Goal: Task Accomplishment & Management: Complete application form

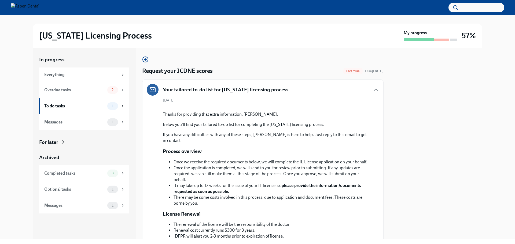
scroll to position [213, 0]
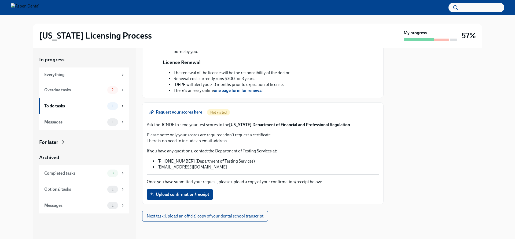
click at [503, 38] on div "[US_STATE] Licensing Process My progress 57%" at bounding box center [257, 36] width 497 height 24
click at [125, 103] on div "To do tasks 1" at bounding box center [84, 106] width 90 height 16
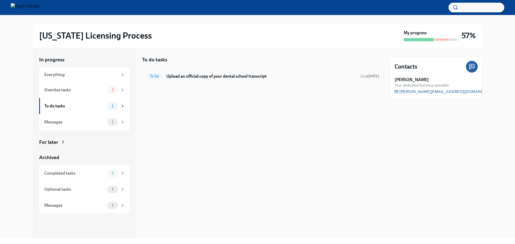
click at [185, 76] on h6 "Upload an official copy of your dental school transcript" at bounding box center [261, 76] width 190 height 6
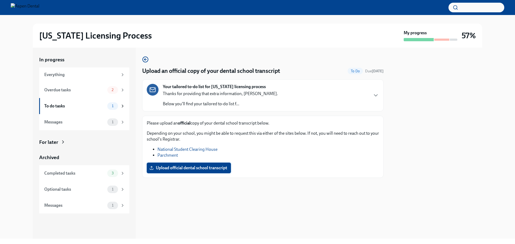
click at [192, 169] on span "Upload official dental school transcript" at bounding box center [188, 167] width 77 height 5
click at [0, 0] on input "Upload official dental school transcript" at bounding box center [0, 0] width 0 height 0
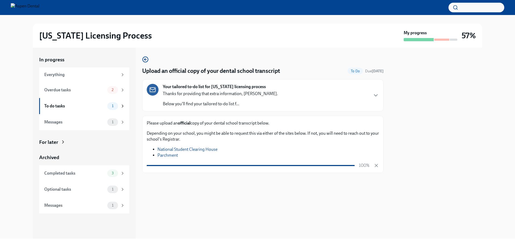
click at [270, 107] on div "Your tailored to-do list for [US_STATE] licensing process Thanks for providing …" at bounding box center [263, 95] width 232 height 23
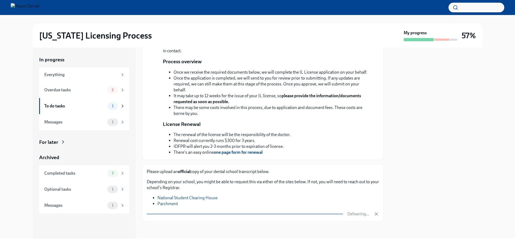
scroll to position [151, 0]
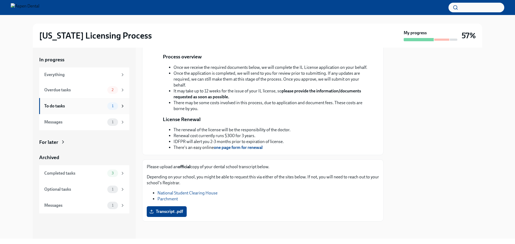
click at [105, 104] on div "To do tasks" at bounding box center [74, 106] width 61 height 6
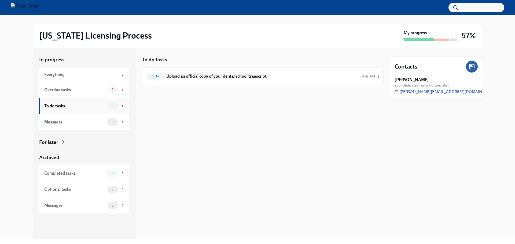
click at [119, 109] on div "1" at bounding box center [116, 106] width 18 height 8
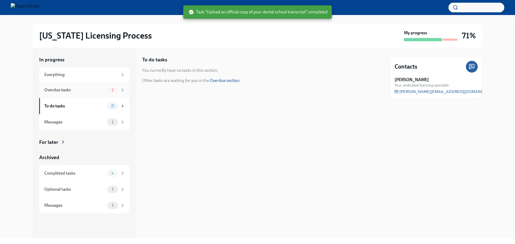
click at [113, 93] on div "2" at bounding box center [112, 90] width 11 height 8
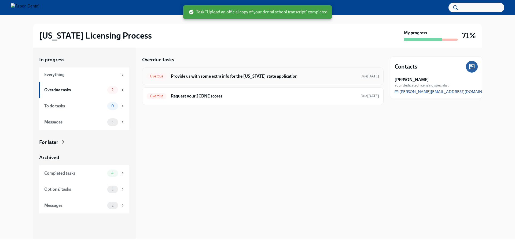
click at [221, 78] on h6 "Provide us with some extra info for the [US_STATE] state application" at bounding box center [263, 76] width 185 height 6
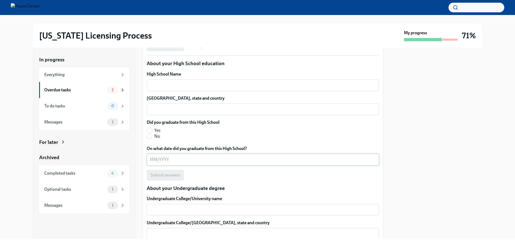
scroll to position [375, 0]
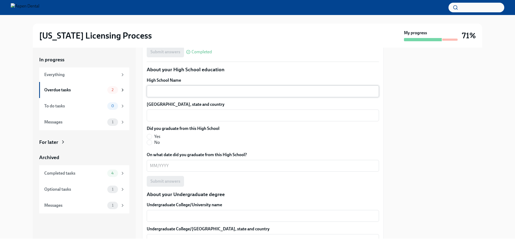
click at [191, 91] on textarea "High School Name" at bounding box center [263, 91] width 226 height 6
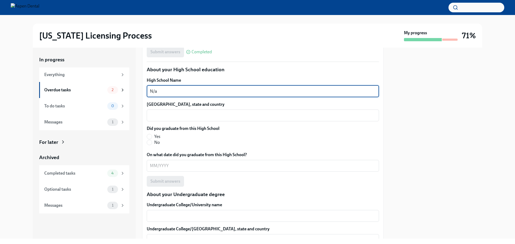
drag, startPoint x: 160, startPoint y: 94, endPoint x: 143, endPoint y: 88, distance: 17.6
type textarea "N/a"
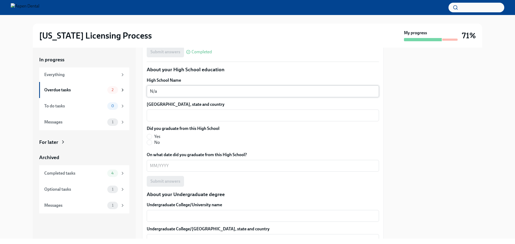
drag, startPoint x: 150, startPoint y: 90, endPoint x: 147, endPoint y: 91, distance: 3.2
click at [147, 91] on div "N/a x ​" at bounding box center [263, 92] width 232 height 12
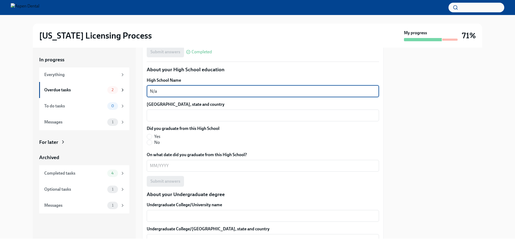
click at [150, 91] on textarea "N/a" at bounding box center [263, 91] width 226 height 6
drag, startPoint x: 151, startPoint y: 91, endPoint x: 167, endPoint y: 88, distance: 16.3
click at [167, 88] on textarea "N/a" at bounding box center [263, 91] width 226 height 6
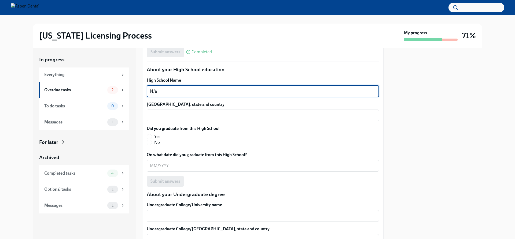
click at [153, 90] on textarea "N/a" at bounding box center [263, 91] width 226 height 6
click at [158, 110] on div "x ​" at bounding box center [263, 116] width 232 height 12
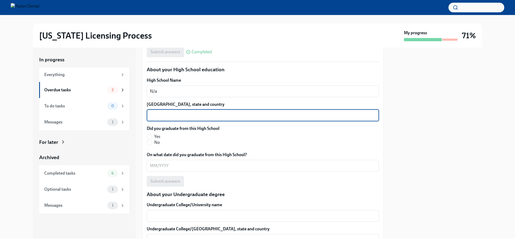
paste textarea "N/a"
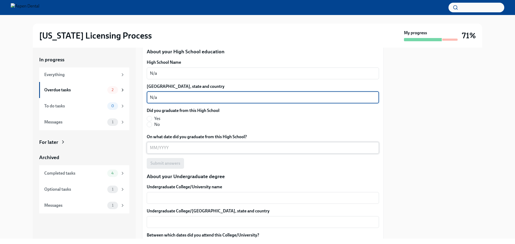
scroll to position [402, 0]
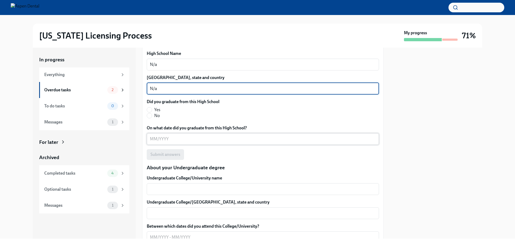
type textarea "N/a"
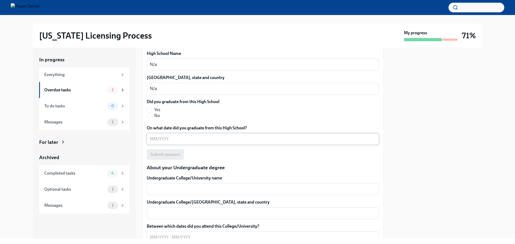
click at [154, 133] on div "x ​" at bounding box center [263, 139] width 232 height 12
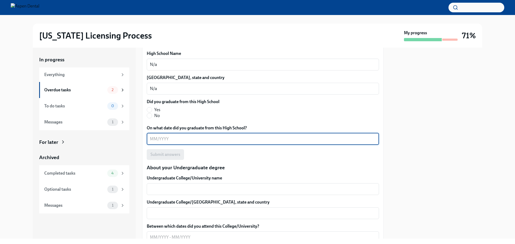
paste textarea "N/a"
type textarea "N/a"
click at [151, 113] on input "No" at bounding box center [149, 115] width 5 height 5
radio input "true"
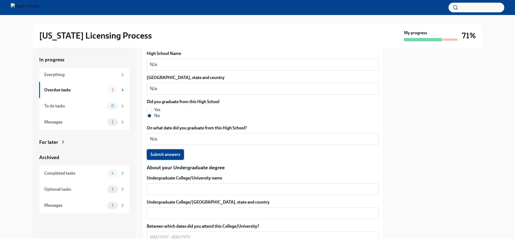
click at [162, 155] on span "Submit answers" at bounding box center [165, 154] width 30 height 5
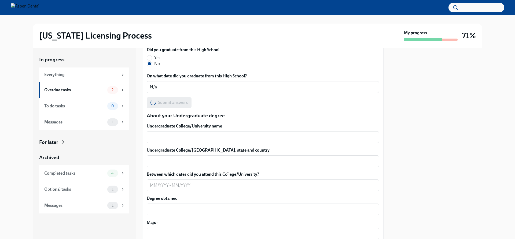
scroll to position [456, 0]
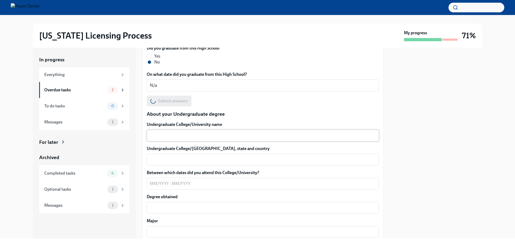
click at [172, 137] on textarea "Undergraduate College/University name" at bounding box center [263, 135] width 226 height 6
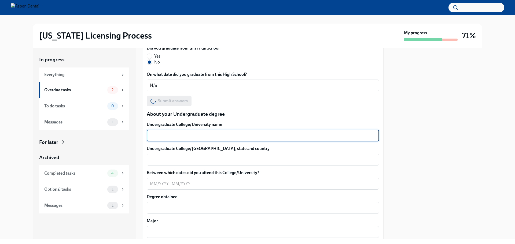
paste textarea "N/a"
type textarea "N/a"
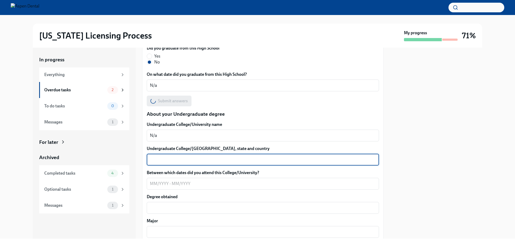
click at [168, 158] on textarea "Undergraduate College/[GEOGRAPHIC_DATA], state and country" at bounding box center [263, 160] width 226 height 6
paste textarea "N/a"
type textarea "N/a"
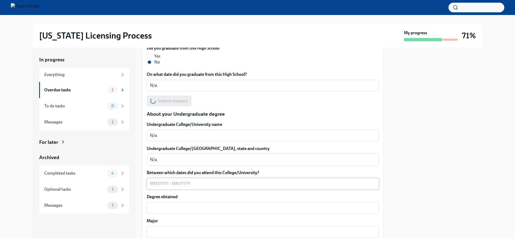
click at [169, 180] on div "x ​" at bounding box center [263, 184] width 232 height 12
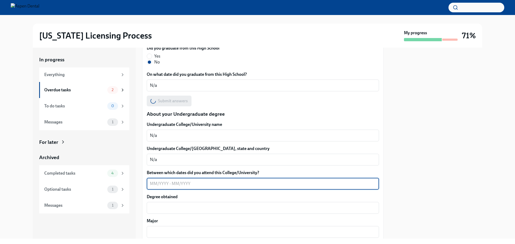
paste textarea "N/a"
type textarea "N/a"
click at [171, 210] on textarea "Degree obtained" at bounding box center [263, 208] width 226 height 6
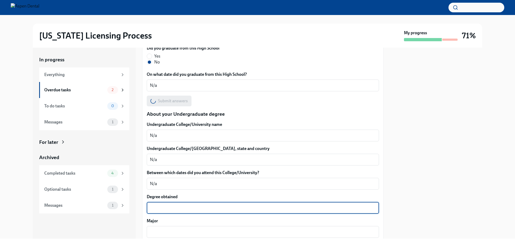
paste textarea "N/a"
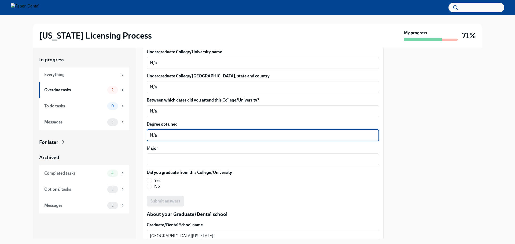
scroll to position [536, 0]
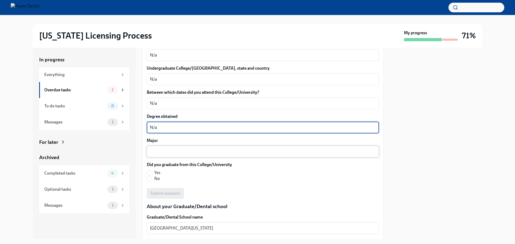
type textarea "N/a"
click at [170, 151] on textarea "Major" at bounding box center [263, 151] width 226 height 6
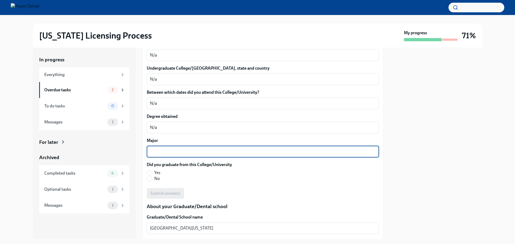
paste textarea "N/a"
type textarea "N/a"
click at [155, 178] on span "No" at bounding box center [157, 179] width 6 height 6
click at [152, 178] on input "No" at bounding box center [149, 178] width 5 height 5
radio input "true"
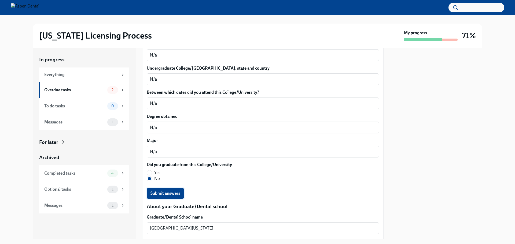
click at [157, 194] on span "Submit answers" at bounding box center [165, 193] width 30 height 5
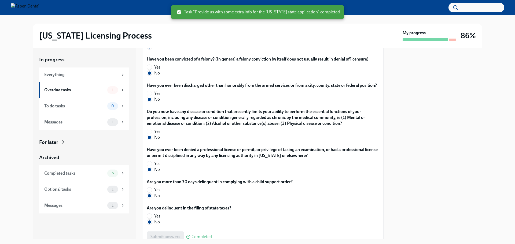
scroll to position [1071, 0]
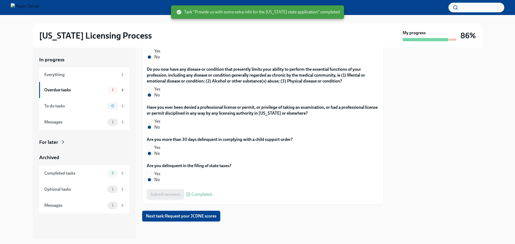
click at [196, 213] on button "Next task : Request your JCDNE scores" at bounding box center [181, 216] width 78 height 11
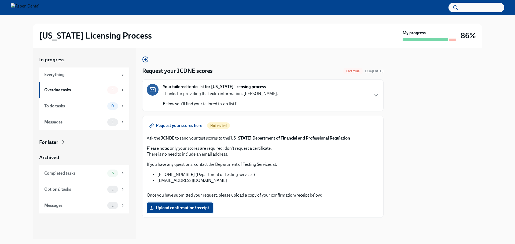
click at [168, 206] on span "Upload confirmation/receipt" at bounding box center [179, 207] width 59 height 5
click at [0, 0] on input "Upload confirmation/receipt" at bounding box center [0, 0] width 0 height 0
click at [200, 127] on span "Request your scores here" at bounding box center [176, 125] width 52 height 5
click at [166, 209] on span "Upload confirmation/receipt" at bounding box center [179, 207] width 59 height 5
click at [0, 0] on input "Upload confirmation/receipt" at bounding box center [0, 0] width 0 height 0
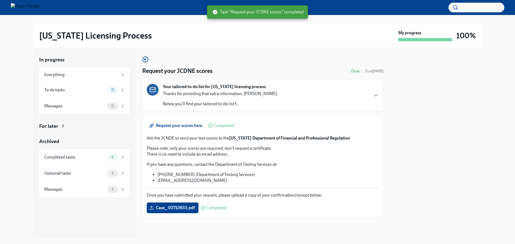
click at [71, 66] on div "In progress Everything To do tasks 0 Messages 0" at bounding box center [84, 85] width 90 height 58
click at [73, 72] on div "Everything" at bounding box center [81, 75] width 74 height 6
